Goal: Task Accomplishment & Management: Manage account settings

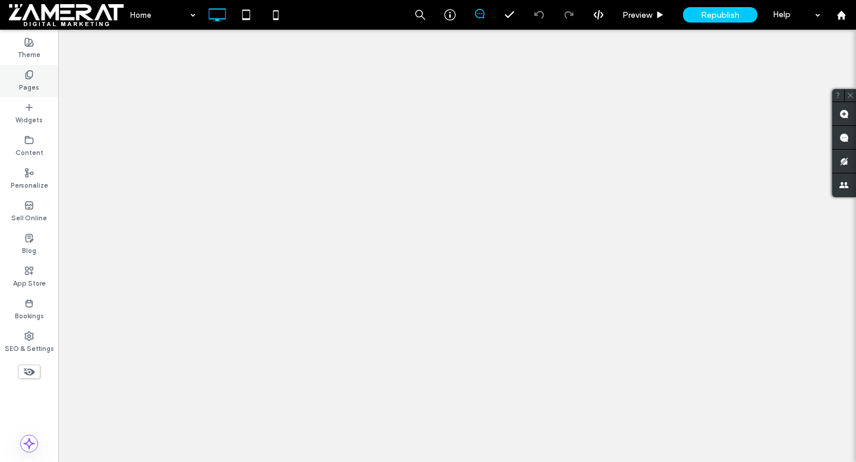
click at [37, 79] on div "Pages" at bounding box center [29, 81] width 58 height 33
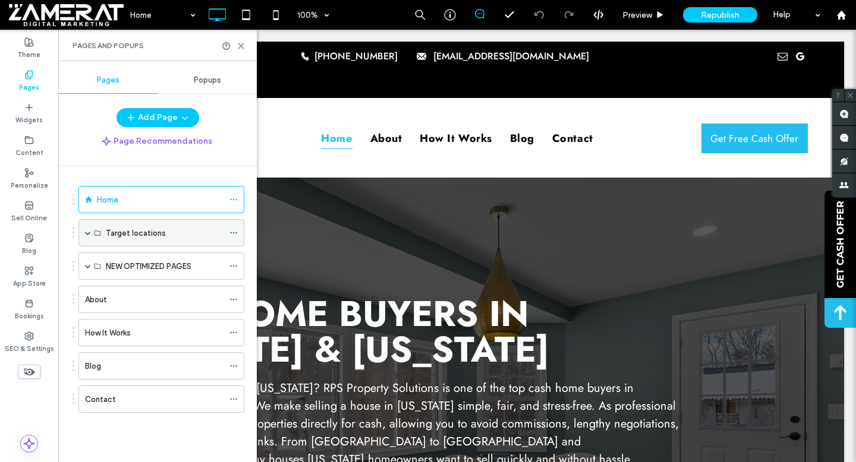
drag, startPoint x: 88, startPoint y: 233, endPoint x: 108, endPoint y: 236, distance: 19.8
click at [88, 233] on span at bounding box center [88, 233] width 6 height 6
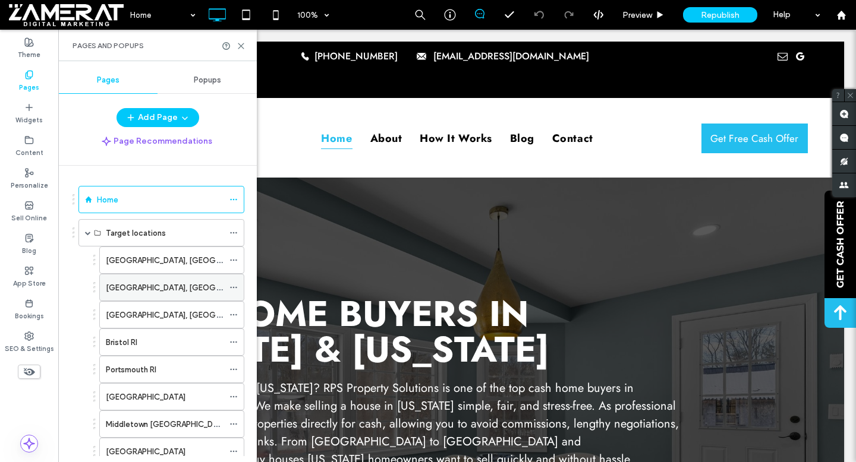
scroll to position [42, 0]
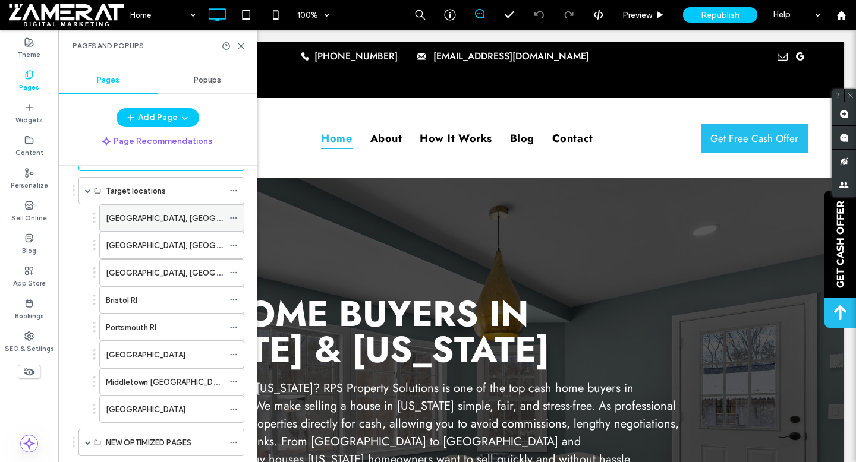
click at [181, 211] on div "[GEOGRAPHIC_DATA], [GEOGRAPHIC_DATA]" at bounding box center [165, 218] width 118 height 26
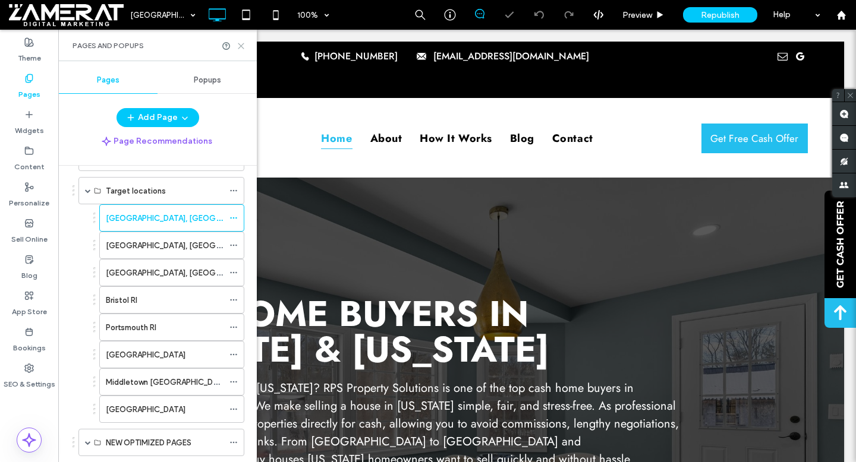
click at [240, 43] on icon at bounding box center [241, 46] width 9 height 9
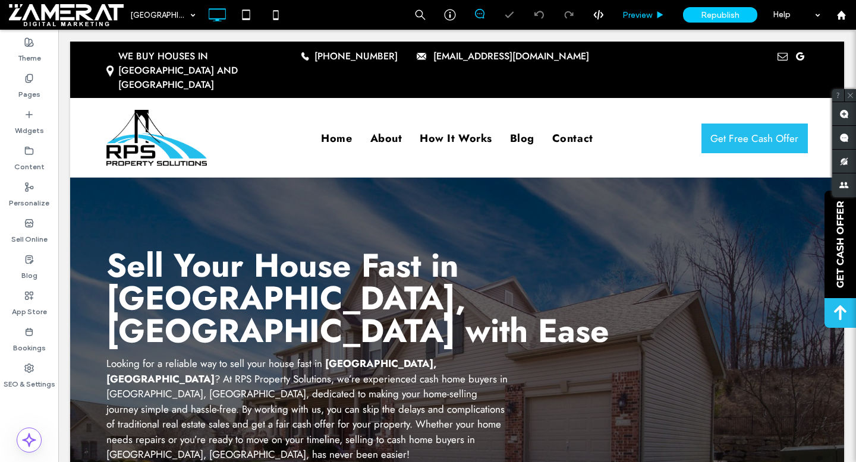
click at [643, 18] on span "Preview" at bounding box center [637, 15] width 30 height 10
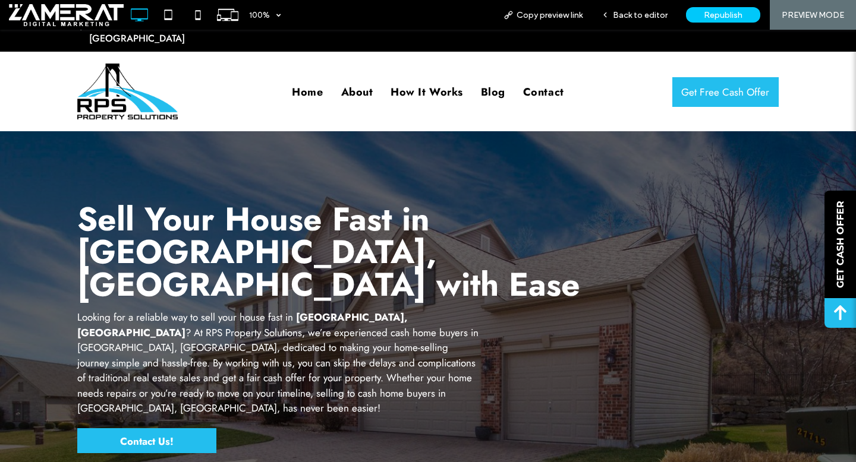
scroll to position [70, 0]
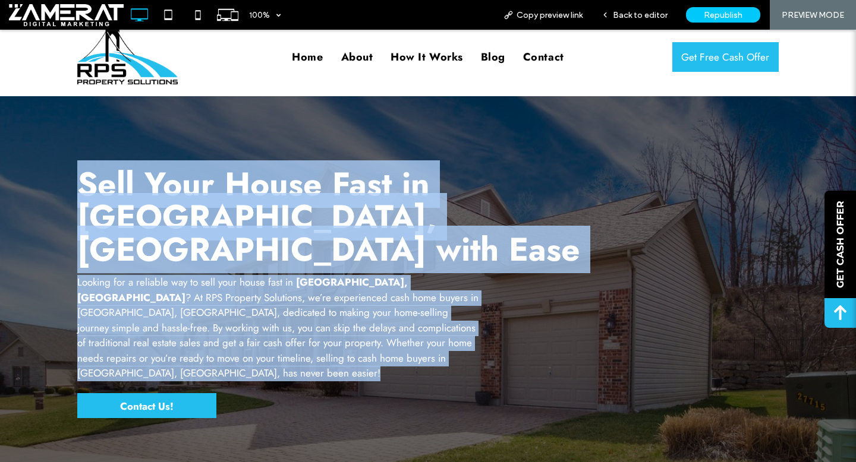
drag, startPoint x: 77, startPoint y: 155, endPoint x: 389, endPoint y: 308, distance: 347.4
click at [389, 308] on div "Sell Your House Fast in [GEOGRAPHIC_DATA], [GEOGRAPHIC_DATA] with Ease Looking …" at bounding box center [340, 296] width 526 height 256
copy div "Sell Your House Fast in [GEOGRAPHIC_DATA], [GEOGRAPHIC_DATA] with Ease Looking …"
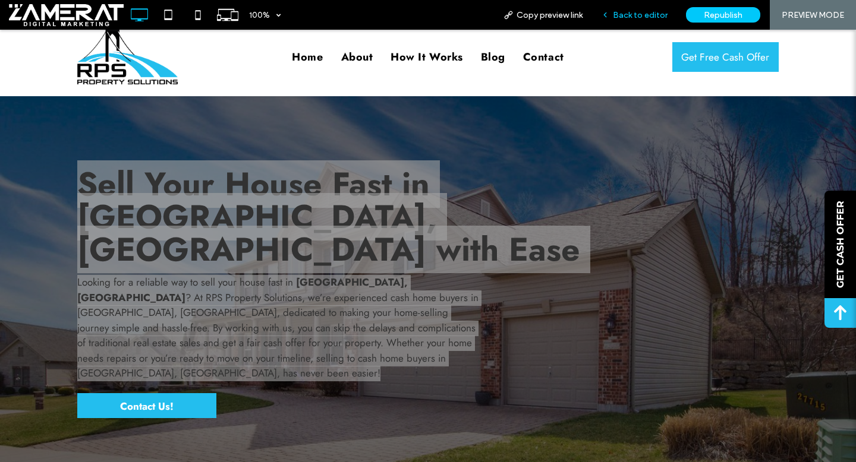
click at [635, 17] on span "Back to editor" at bounding box center [640, 15] width 55 height 10
